Goal: Check status: Check status

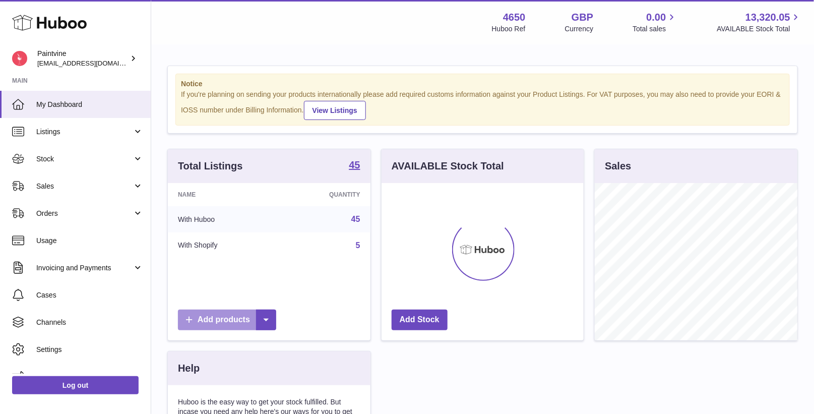
scroll to position [157, 203]
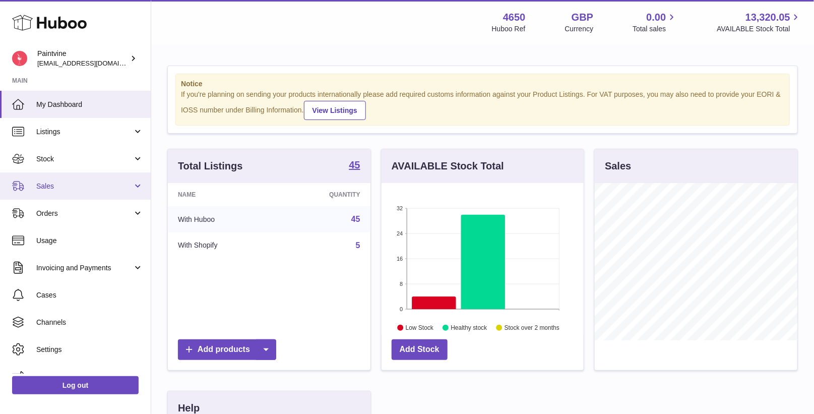
click at [107, 183] on span "Sales" at bounding box center [84, 186] width 96 height 10
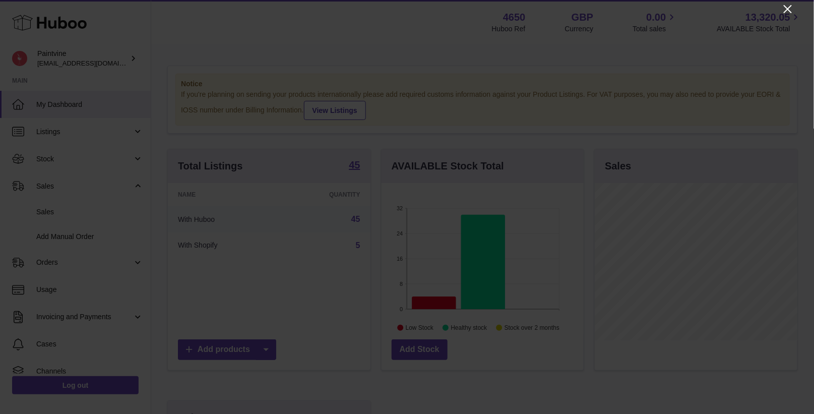
click at [788, 8] on icon "Close" at bounding box center [788, 9] width 12 height 12
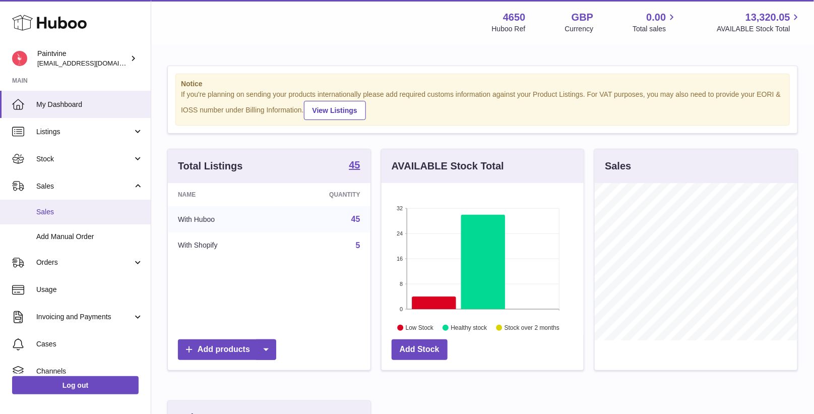
click at [64, 207] on span "Sales" at bounding box center [89, 212] width 107 height 10
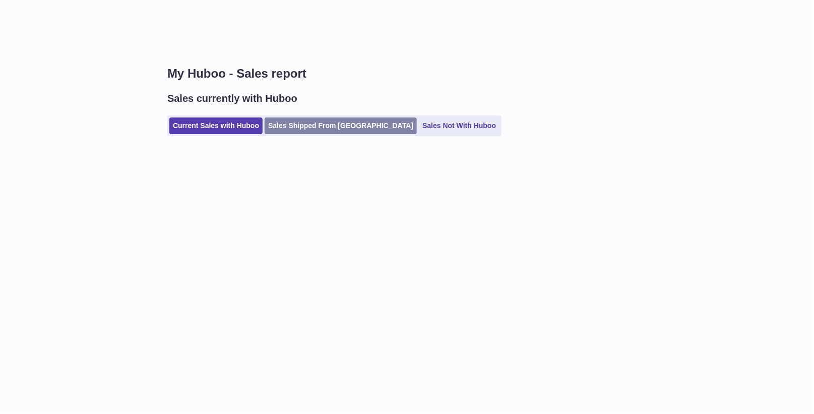
click at [315, 127] on link "Sales Shipped From [GEOGRAPHIC_DATA]" at bounding box center [341, 125] width 152 height 17
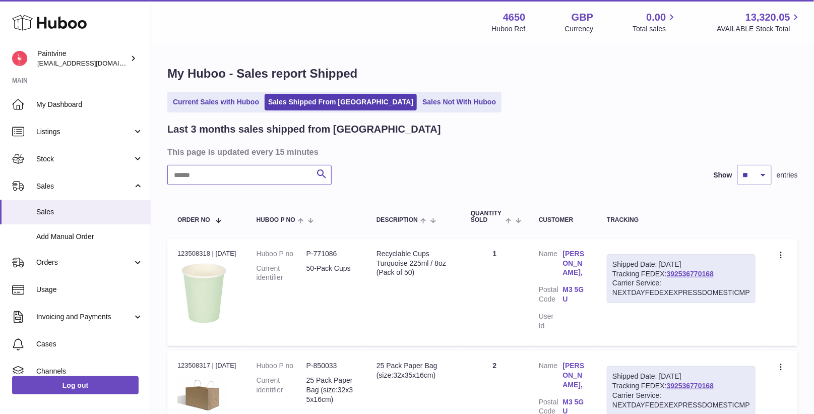
click at [277, 183] on input "text" at bounding box center [249, 175] width 164 height 20
click at [683, 274] on link "392536770168" at bounding box center [690, 274] width 47 height 8
